Goal: Complete application form

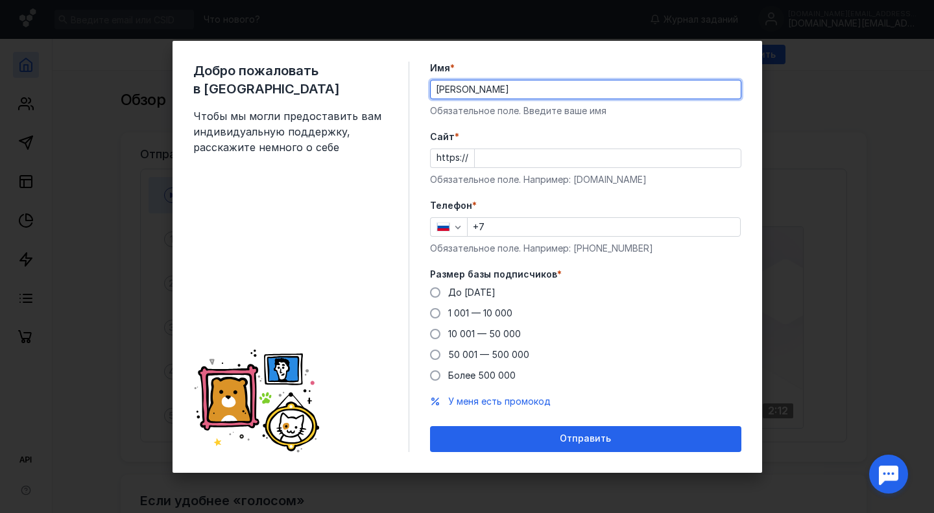
click at [477, 157] on input "Cайт *" at bounding box center [608, 158] width 266 height 18
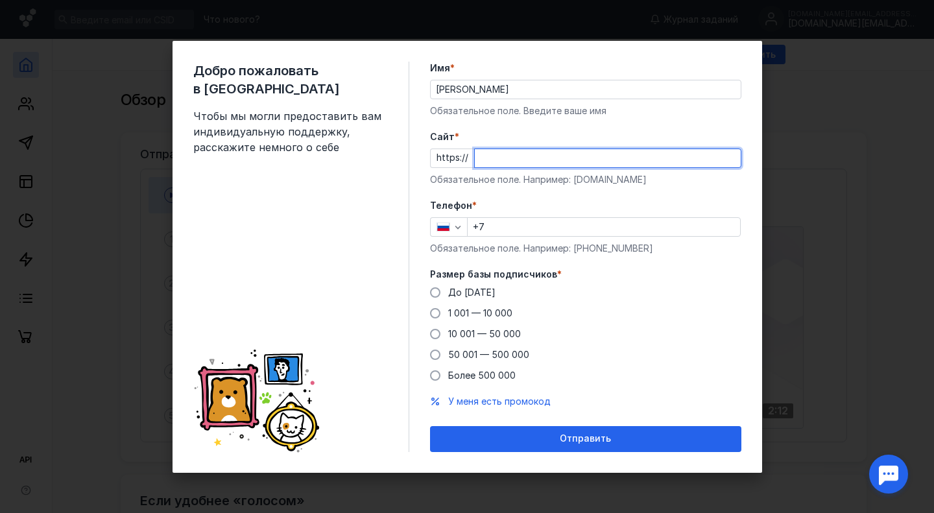
paste input "@OlgaPichulina"
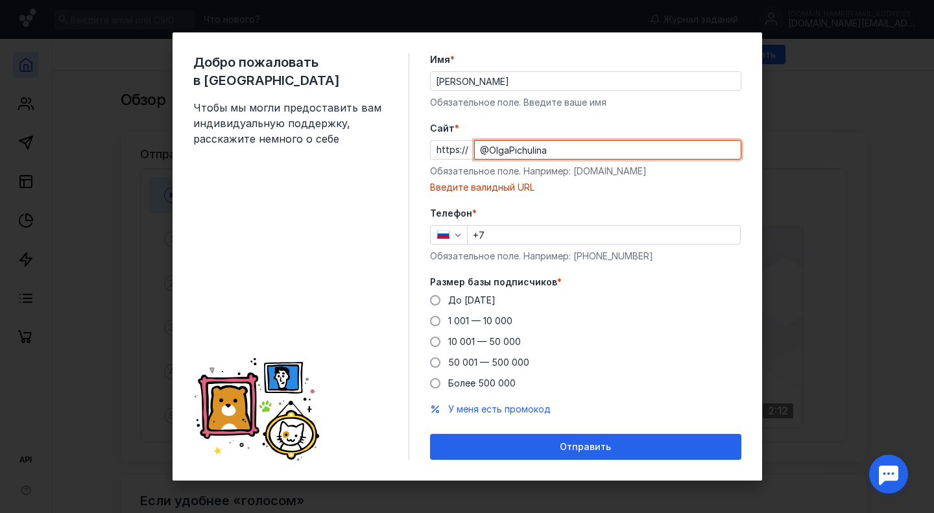
drag, startPoint x: 569, startPoint y: 150, endPoint x: 455, endPoint y: 156, distance: 114.2
click at [455, 156] on div "https:// @OlgaPichulina" at bounding box center [585, 149] width 311 height 19
paste input "[DOMAIN_NAME][URL]"
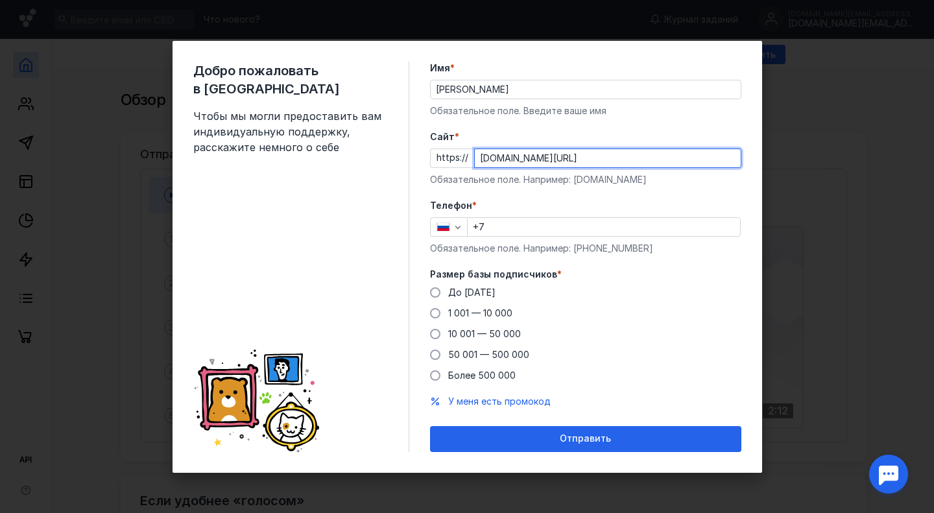
click at [595, 157] on input "[DOMAIN_NAME][URL]" at bounding box center [608, 158] width 266 height 18
type input "[DOMAIN_NAME]"
drag, startPoint x: 489, startPoint y: 220, endPoint x: 496, endPoint y: 224, distance: 7.8
click at [491, 222] on input "+7" at bounding box center [603, 227] width 272 height 18
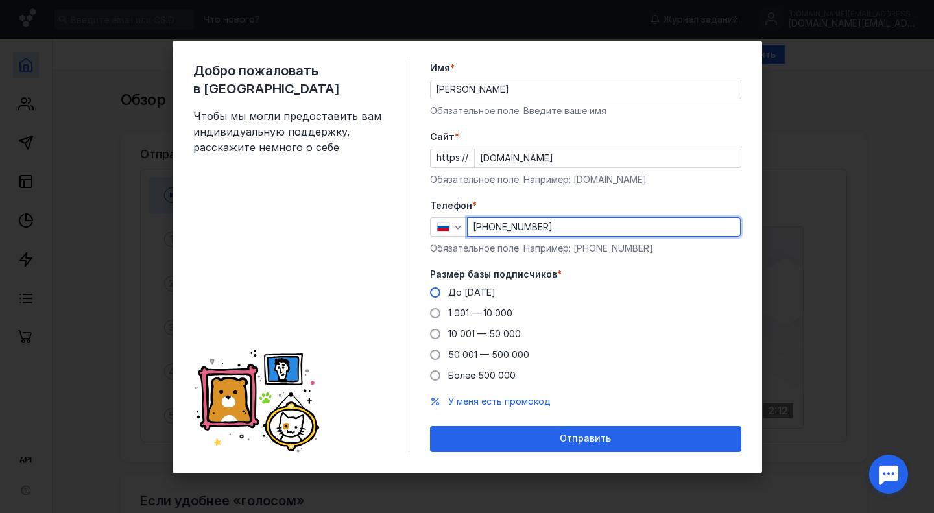
type input "[PHONE_NUMBER]"
click at [430, 289] on label "До [DATE]" at bounding box center [462, 292] width 65 height 13
click at [0, 0] on input "До [DATE]" at bounding box center [0, 0] width 0 height 0
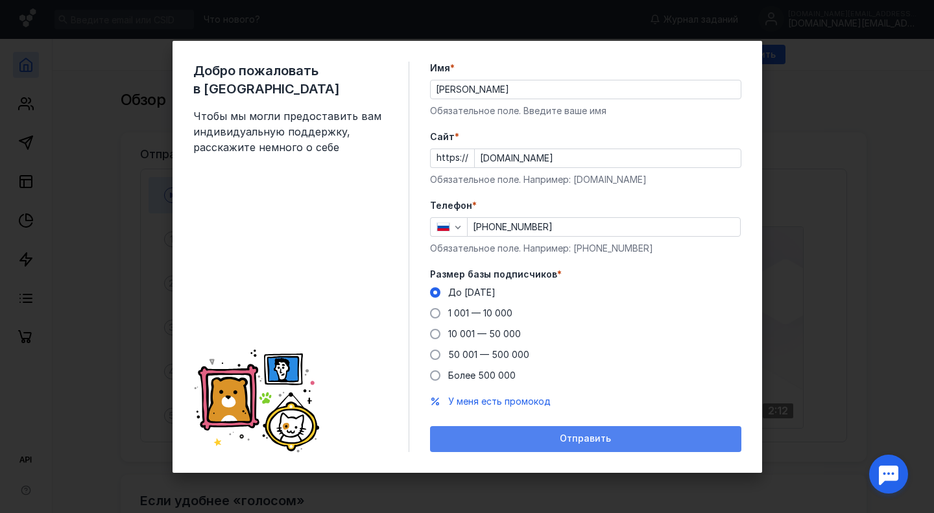
click at [578, 442] on span "Отправить" at bounding box center [585, 438] width 51 height 11
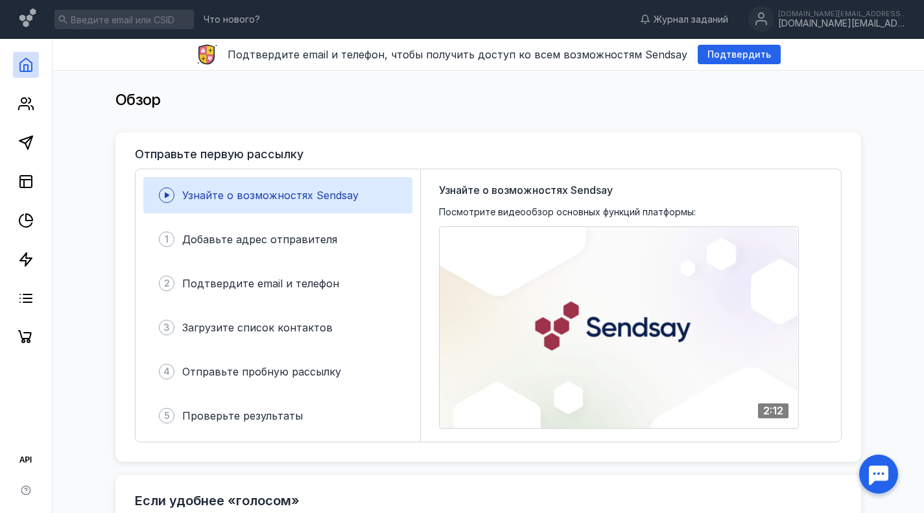
click at [474, 93] on div "Обзор" at bounding box center [488, 100] width 746 height 26
